Goal: Task Accomplishment & Management: Manage account settings

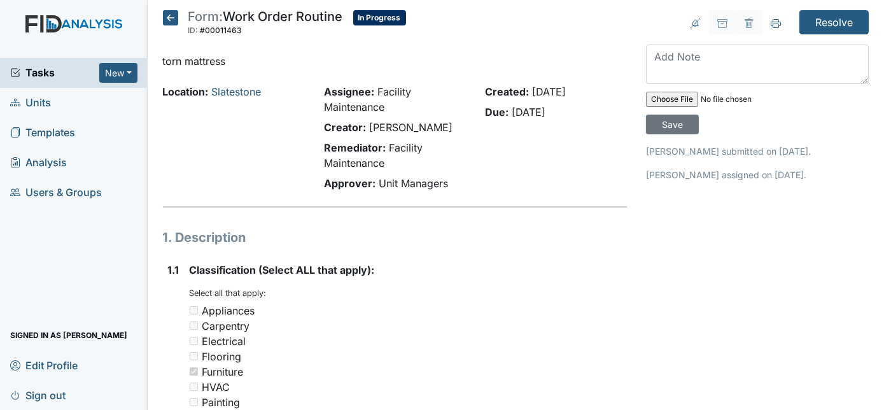
click at [173, 18] on icon at bounding box center [170, 17] width 15 height 15
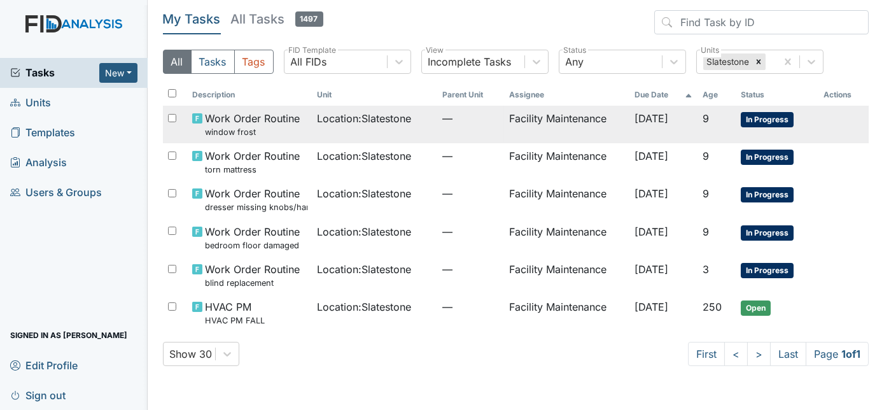
click at [444, 125] on span "—" at bounding box center [470, 118] width 57 height 15
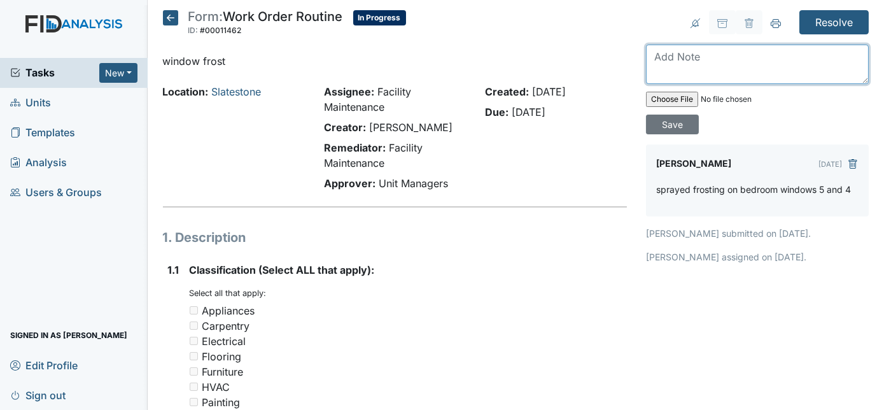
click at [700, 56] on textarea at bounding box center [757, 64] width 223 height 39
type textarea "blinds replaced as well"
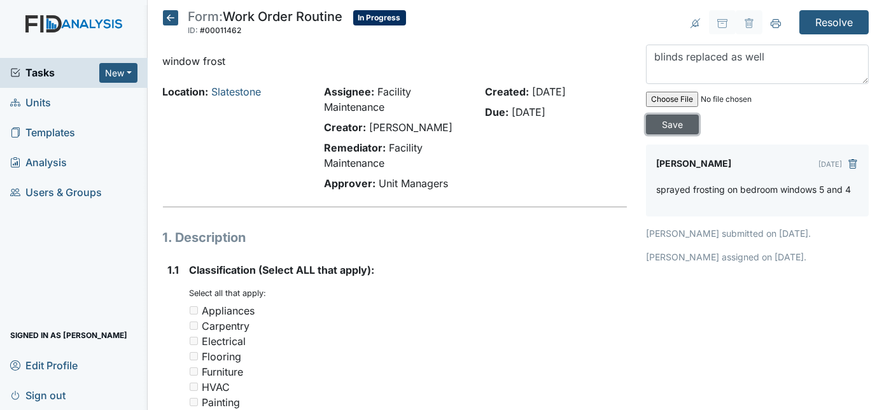
click at [699, 115] on input "Save" at bounding box center [672, 125] width 53 height 20
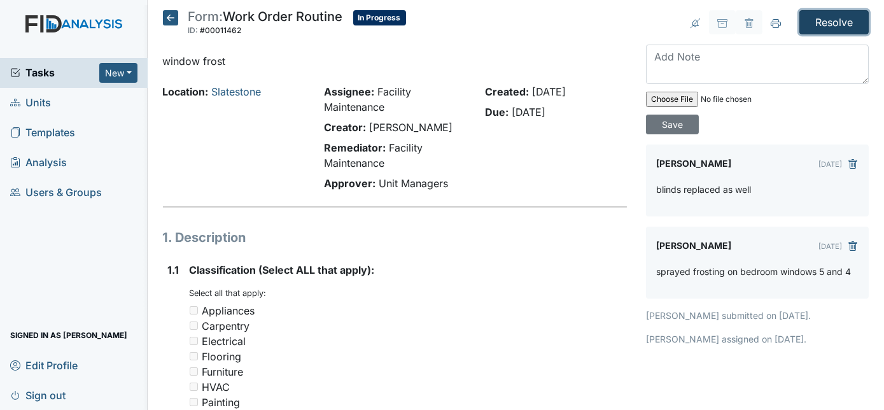
click at [833, 19] on input "Resolve" at bounding box center [834, 22] width 69 height 24
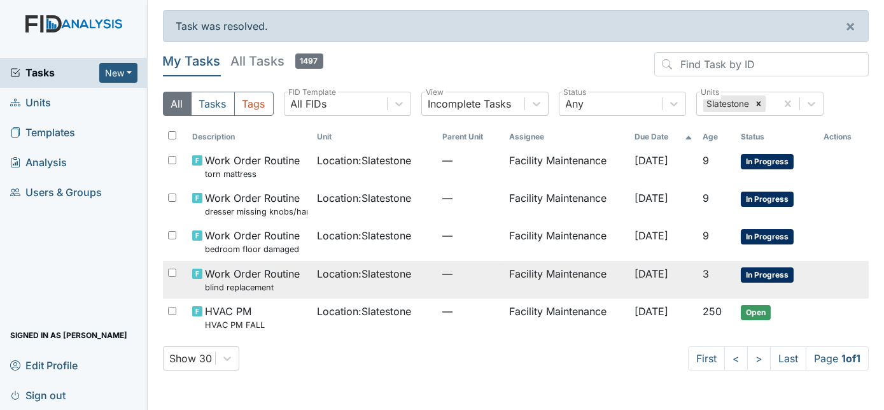
click at [520, 276] on td "Facility Maintenance" at bounding box center [566, 280] width 125 height 38
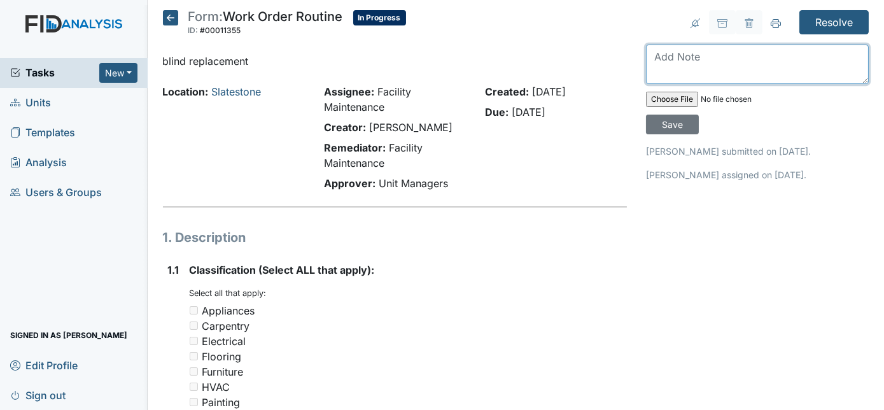
click at [681, 54] on textarea at bounding box center [757, 64] width 223 height 39
click at [765, 62] on textarea "blinds replaced" at bounding box center [757, 64] width 223 height 39
type textarea "blinds replaced in living room along with curtain"
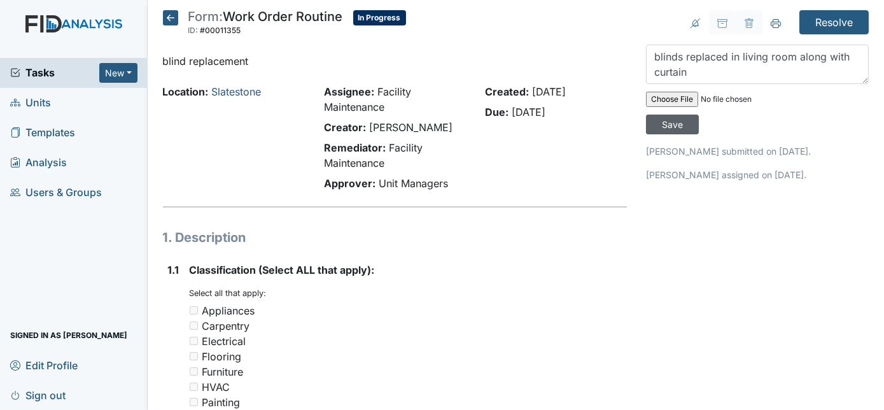
click at [699, 115] on input "Save" at bounding box center [672, 125] width 53 height 20
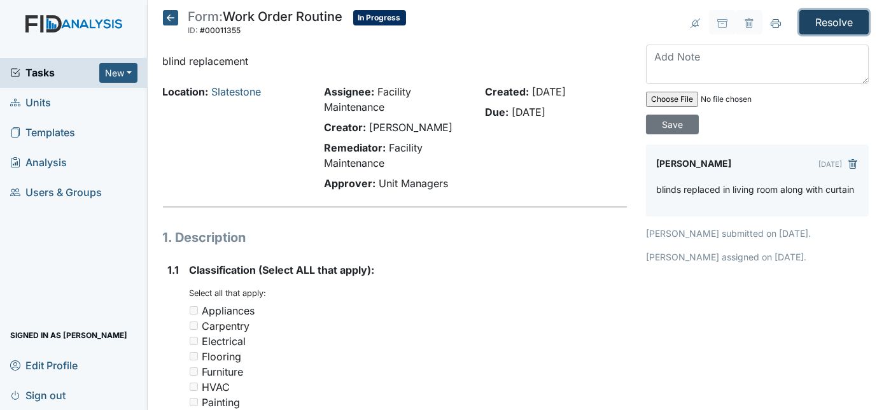
click at [833, 23] on input "Resolve" at bounding box center [834, 22] width 69 height 24
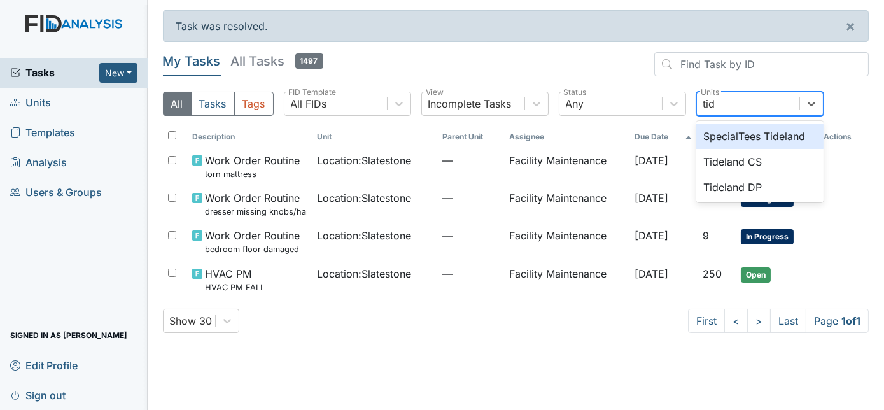
type input "tide"
click at [775, 191] on div "Tideland DP" at bounding box center [759, 186] width 127 height 25
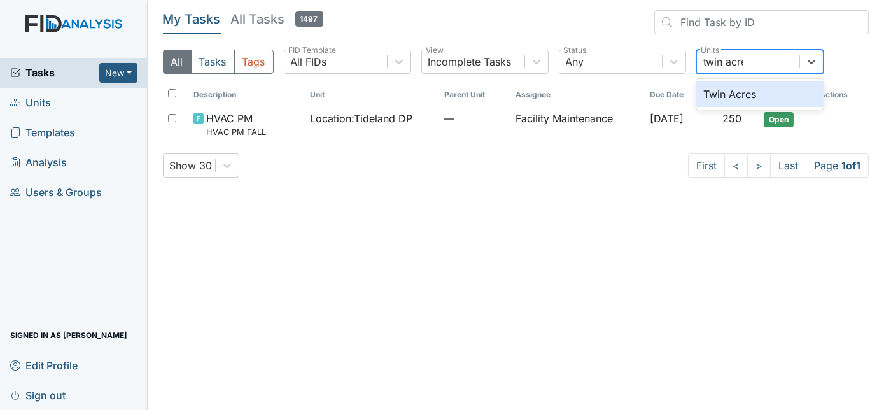
type input "twin acres"
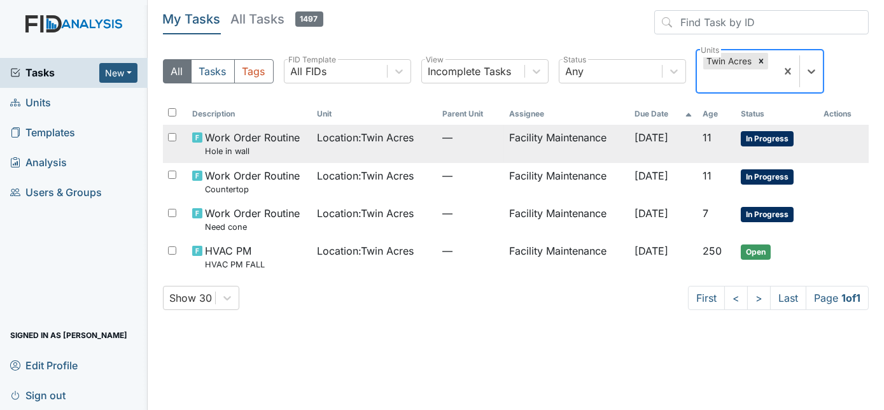
click at [581, 145] on td "Facility Maintenance" at bounding box center [566, 144] width 125 height 38
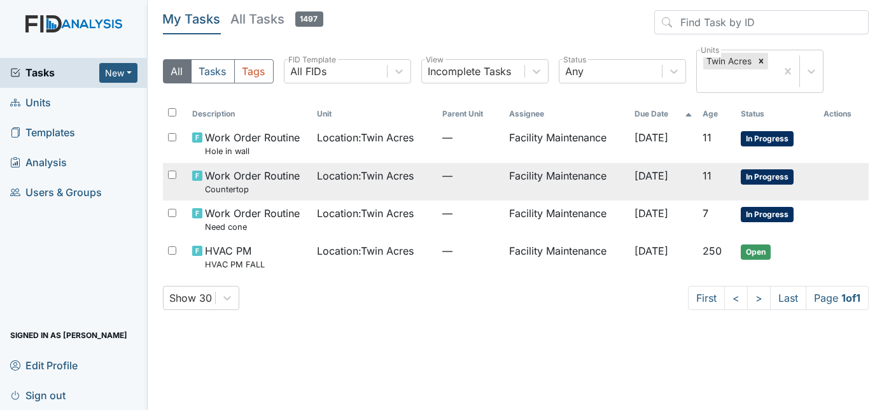
click at [437, 192] on td "—" at bounding box center [470, 182] width 67 height 38
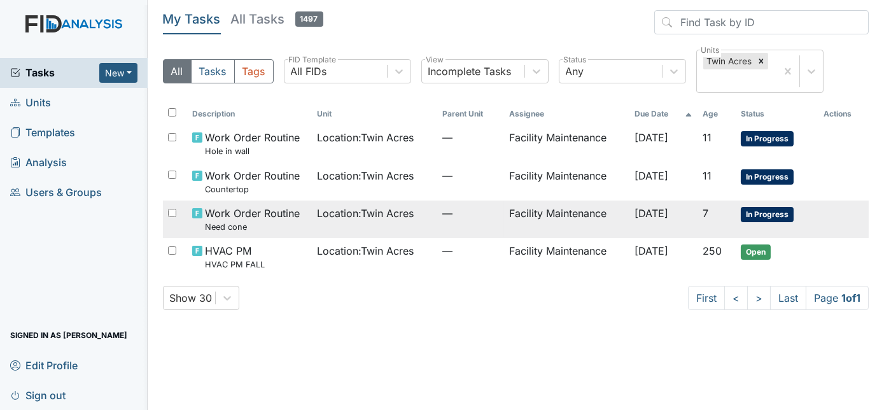
click at [408, 218] on span "Location : Twin Acres" at bounding box center [366, 213] width 97 height 15
